Goal: Information Seeking & Learning: Get advice/opinions

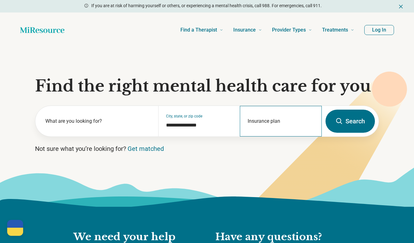
click at [278, 122] on div "Insurance plan" at bounding box center [281, 121] width 82 height 31
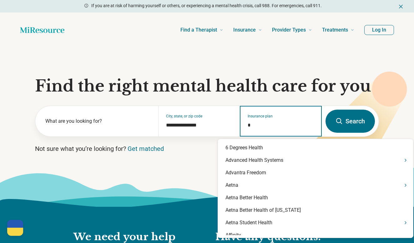
type input "**"
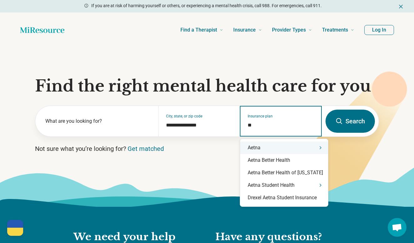
click at [266, 151] on div "Aetna" at bounding box center [284, 148] width 88 height 12
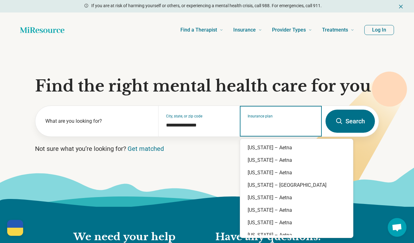
scroll to position [31, 0]
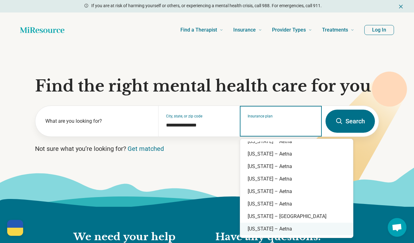
click at [273, 227] on div "Florida – Aetna" at bounding box center [296, 229] width 113 height 12
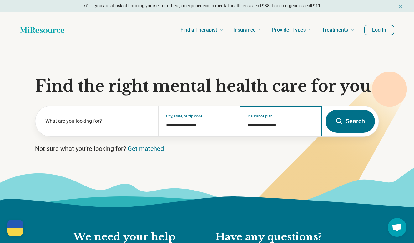
type input "**********"
click at [353, 119] on button "Search" at bounding box center [349, 121] width 49 height 23
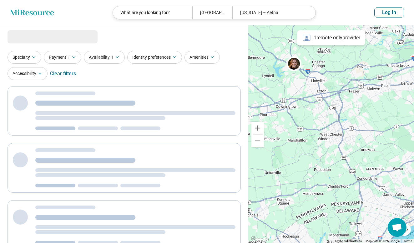
select select "***"
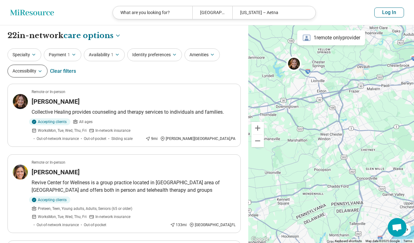
click at [35, 71] on button "Accessibility" at bounding box center [27, 71] width 40 height 13
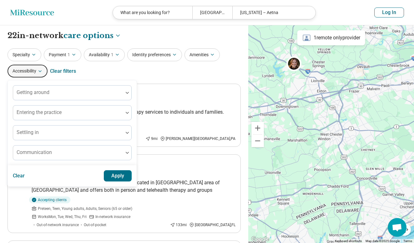
click at [134, 78] on div "Specialty Payment 1 Availability 1 Identity preferences Amenities Accessibility…" at bounding box center [123, 63] width 233 height 30
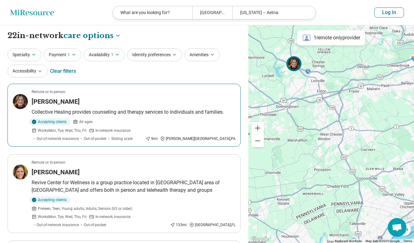
click at [77, 100] on div "[PERSON_NAME]" at bounding box center [134, 101] width 204 height 9
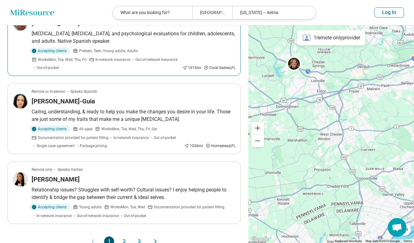
scroll to position [625, 0]
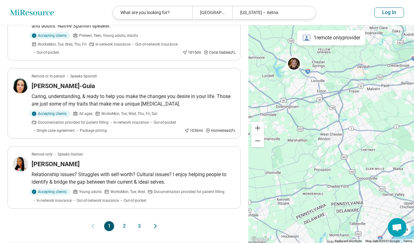
click at [123, 221] on button "2" at bounding box center [124, 226] width 10 height 10
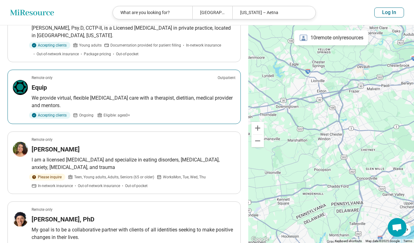
scroll to position [156, 0]
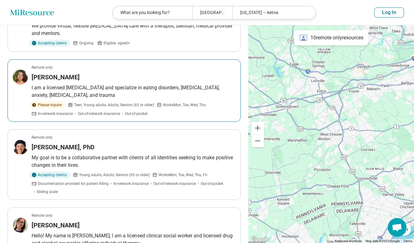
click at [70, 76] on h3 "Elisabeth Gruber" at bounding box center [56, 77] width 48 height 9
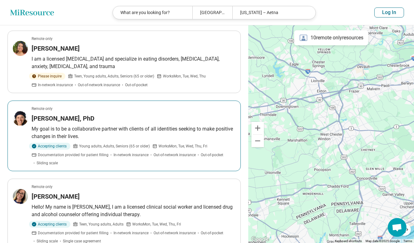
scroll to position [250, 0]
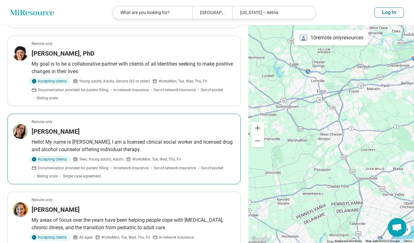
click at [143, 145] on p "Hello! My name is Brooke Aymes, I am a licensed clinical social worker and lice…" at bounding box center [134, 145] width 204 height 15
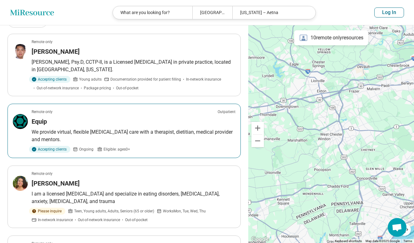
scroll to position [0, 0]
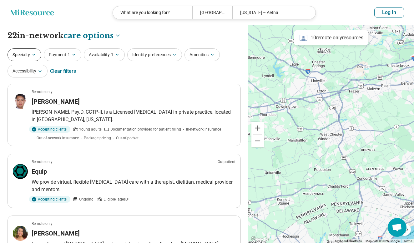
click at [30, 53] on button "Specialty" at bounding box center [24, 54] width 34 height 13
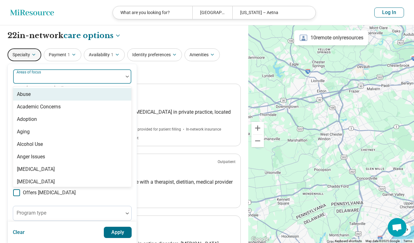
click at [45, 80] on div at bounding box center [68, 79] width 105 height 9
type input "**"
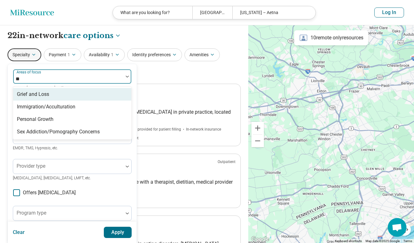
click at [48, 95] on div "Grief and Loss" at bounding box center [33, 94] width 32 height 7
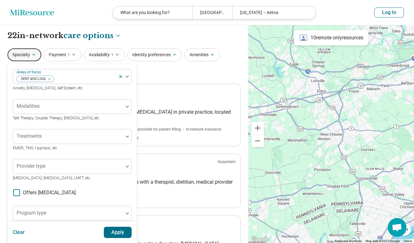
click at [113, 230] on button "Apply" at bounding box center [118, 232] width 28 height 11
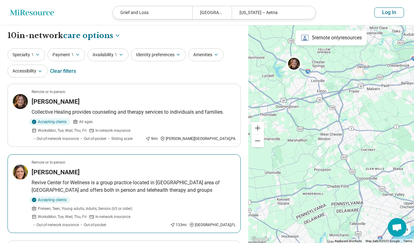
scroll to position [62, 0]
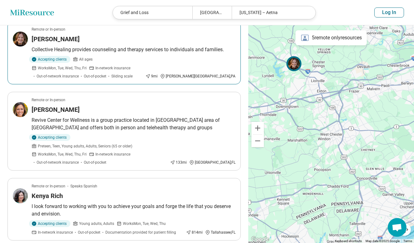
drag, startPoint x: 124, startPoint y: 41, endPoint x: 59, endPoint y: 37, distance: 64.8
click at [59, 37] on h3 "Amber Cardemil" at bounding box center [56, 39] width 48 height 9
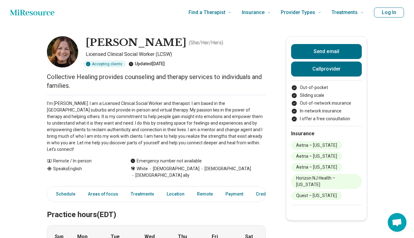
click at [218, 198] on h2 "Practice hours (EDT)" at bounding box center [156, 208] width 219 height 26
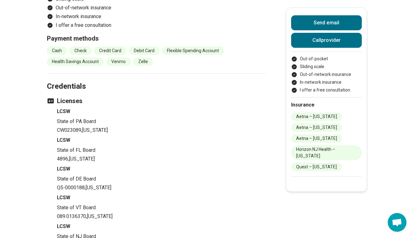
scroll to position [844, 0]
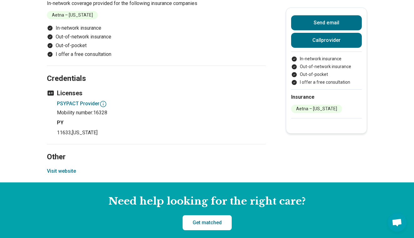
scroll to position [531, 0]
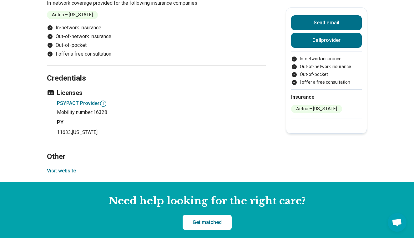
drag, startPoint x: 68, startPoint y: 125, endPoint x: 60, endPoint y: 129, distance: 9.2
drag, startPoint x: 60, startPoint y: 129, endPoint x: 54, endPoint y: 130, distance: 6.6
click at [54, 167] on button "Visit website" at bounding box center [61, 170] width 29 height 7
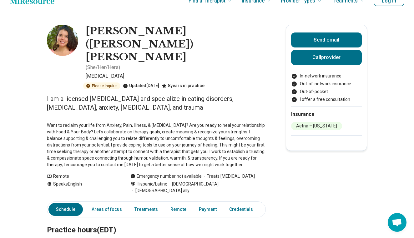
scroll to position [0, 0]
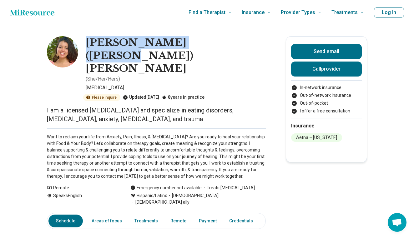
drag, startPoint x: 202, startPoint y: 42, endPoint x: 89, endPoint y: 40, distance: 113.1
click at [89, 40] on h1 "Elisabeth (Liz) Gruber" at bounding box center [176, 55] width 180 height 39
drag, startPoint x: 89, startPoint y: 40, endPoint x: 102, endPoint y: 44, distance: 13.3
copy h1 "Elisabeth (Liz) Gruber"
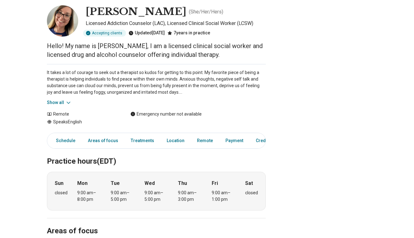
scroll to position [31, 0]
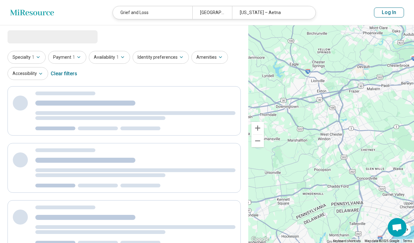
select select "***"
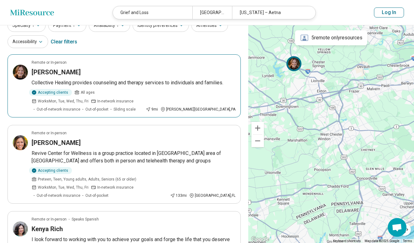
scroll to position [62, 0]
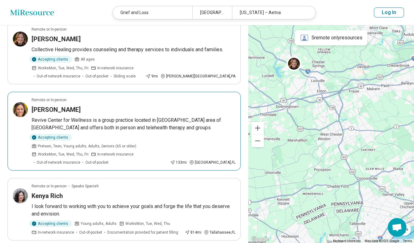
drag, startPoint x: 52, startPoint y: 98, endPoint x: 40, endPoint y: 99, distance: 12.6
click at [40, 105] on h3 "Amy Albero" at bounding box center [56, 109] width 49 height 9
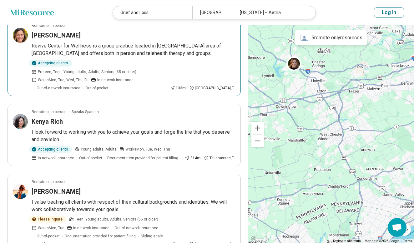
scroll to position [156, 0]
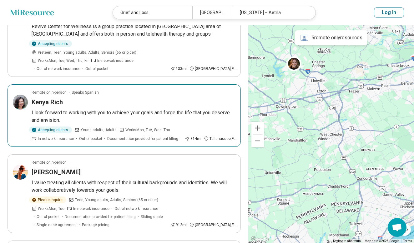
click at [164, 109] on p "I look forward to working with you to achieve your goals and forge the life tha…" at bounding box center [134, 116] width 204 height 15
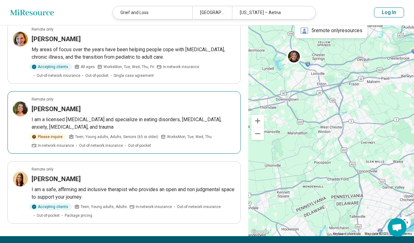
scroll to position [625, 0]
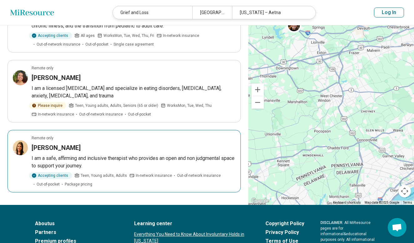
click at [148, 143] on div "Nancy Cone" at bounding box center [134, 147] width 204 height 9
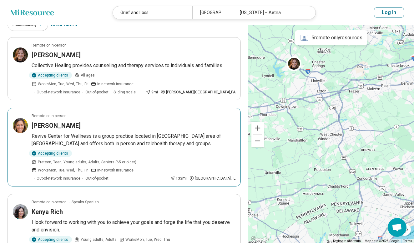
scroll to position [37, 0]
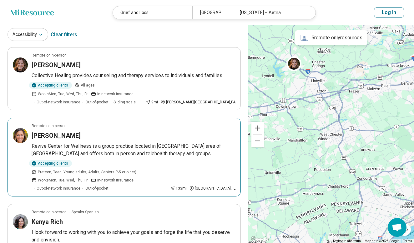
click at [176, 131] on div "Amy Albero" at bounding box center [134, 135] width 204 height 9
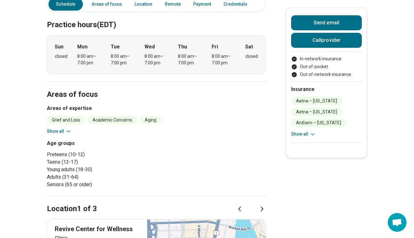
scroll to position [156, 0]
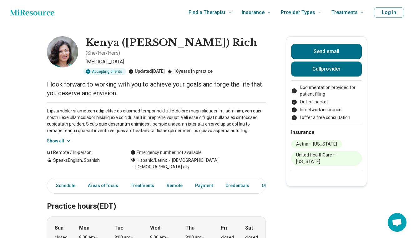
click at [57, 138] on button "Show all" at bounding box center [59, 141] width 25 height 7
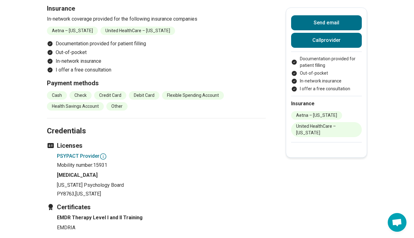
scroll to position [687, 0]
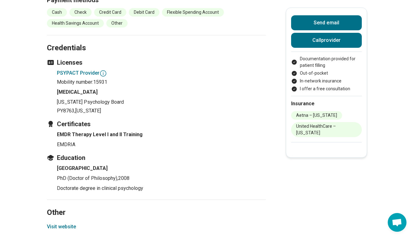
drag, startPoint x: 70, startPoint y: 209, endPoint x: 53, endPoint y: 215, distance: 18.0
drag, startPoint x: 53, startPoint y: 215, endPoint x: 27, endPoint y: 192, distance: 35.9
drag, startPoint x: 60, startPoint y: 212, endPoint x: 47, endPoint y: 192, distance: 23.4
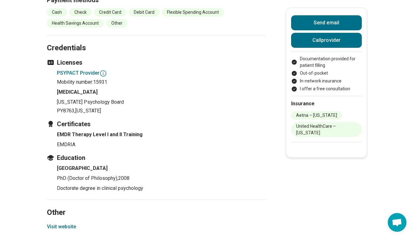
click at [62, 223] on button "Visit website" at bounding box center [61, 226] width 29 height 7
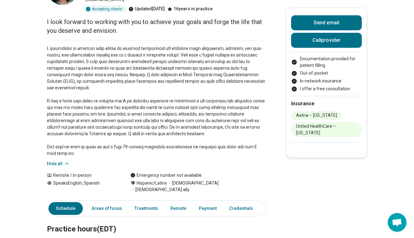
scroll to position [0, 0]
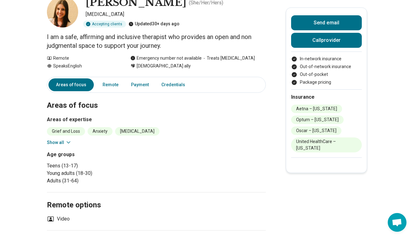
scroll to position [31, 0]
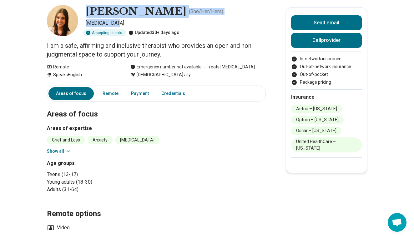
drag, startPoint x: 144, startPoint y: 21, endPoint x: 90, endPoint y: 10, distance: 54.6
click at [90, 10] on div "[PERSON_NAME] ( She/Her/Hers ) [MEDICAL_DATA] Accepting clients Updated 30+ day…" at bounding box center [156, 20] width 219 height 31
copy div "[PERSON_NAME] ( She/Her/Hers ) [MEDICAL_DATA]"
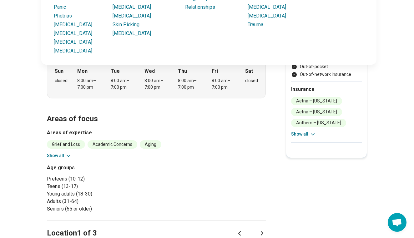
scroll to position [219, 0]
